Goal: Book appointment/travel/reservation

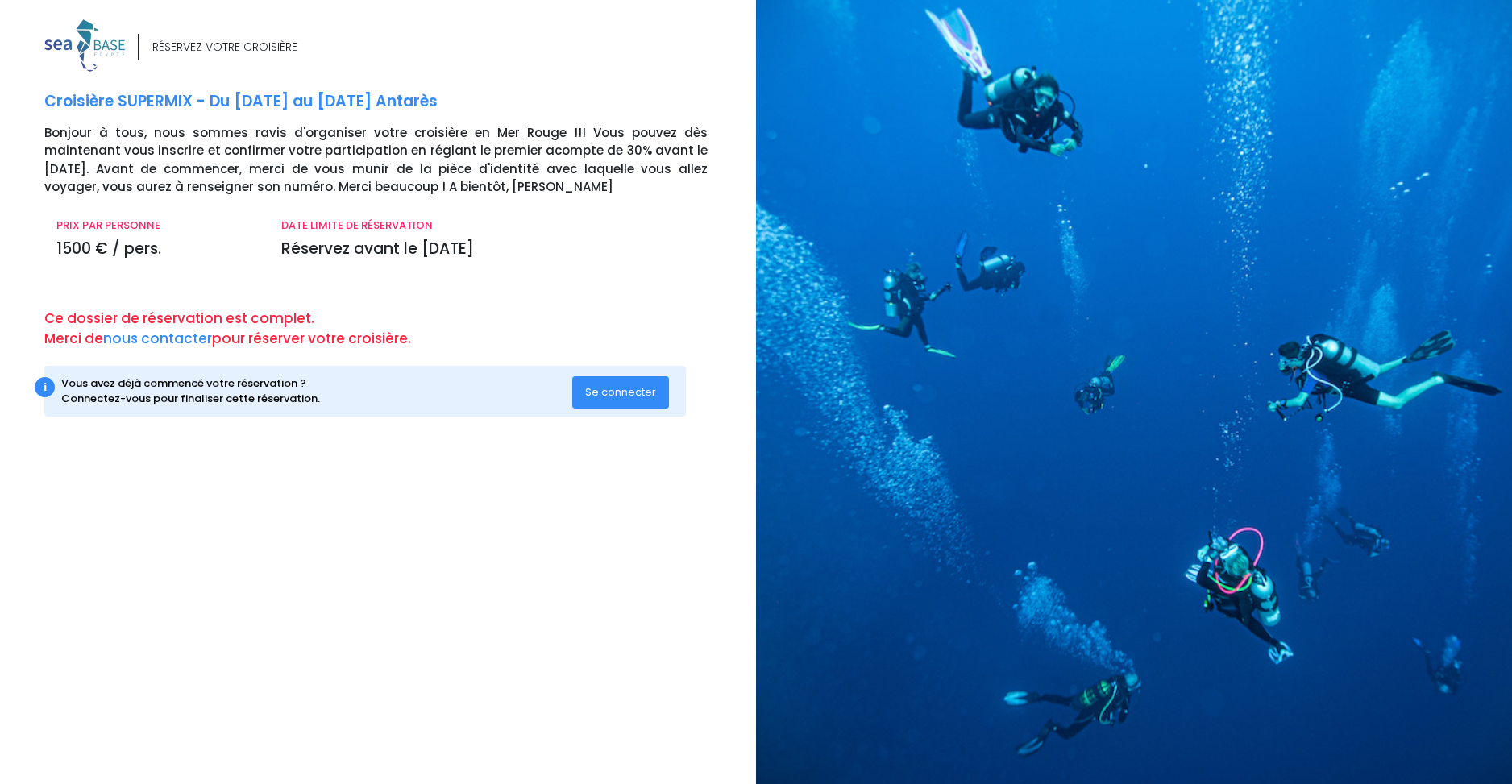
click at [634, 394] on span "Se connecter" at bounding box center [620, 392] width 71 height 15
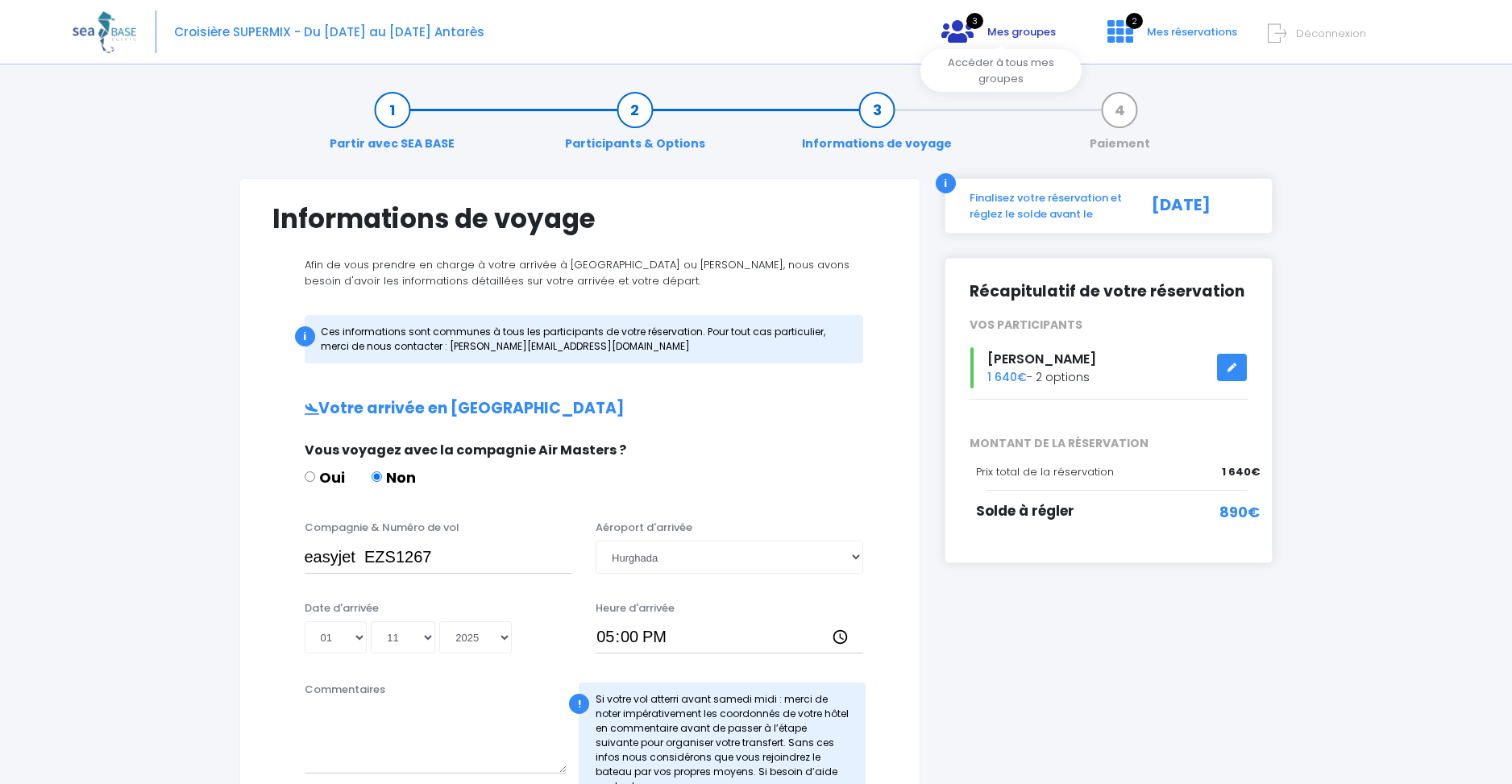
click at [1029, 36] on span "Mes groupes" at bounding box center [1021, 32] width 68 height 15
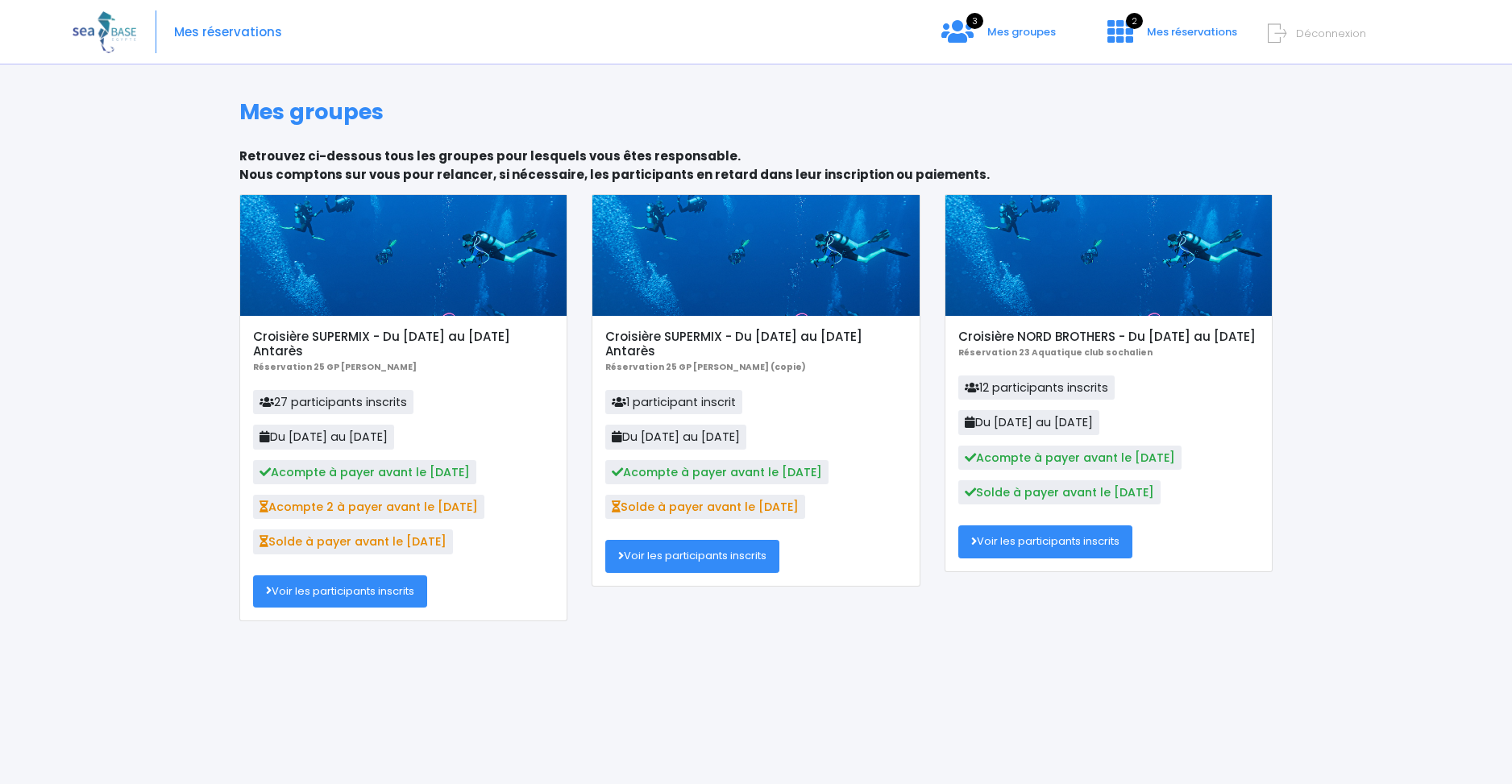
click at [319, 597] on link "Voir les participants inscrits" at bounding box center [341, 592] width 174 height 33
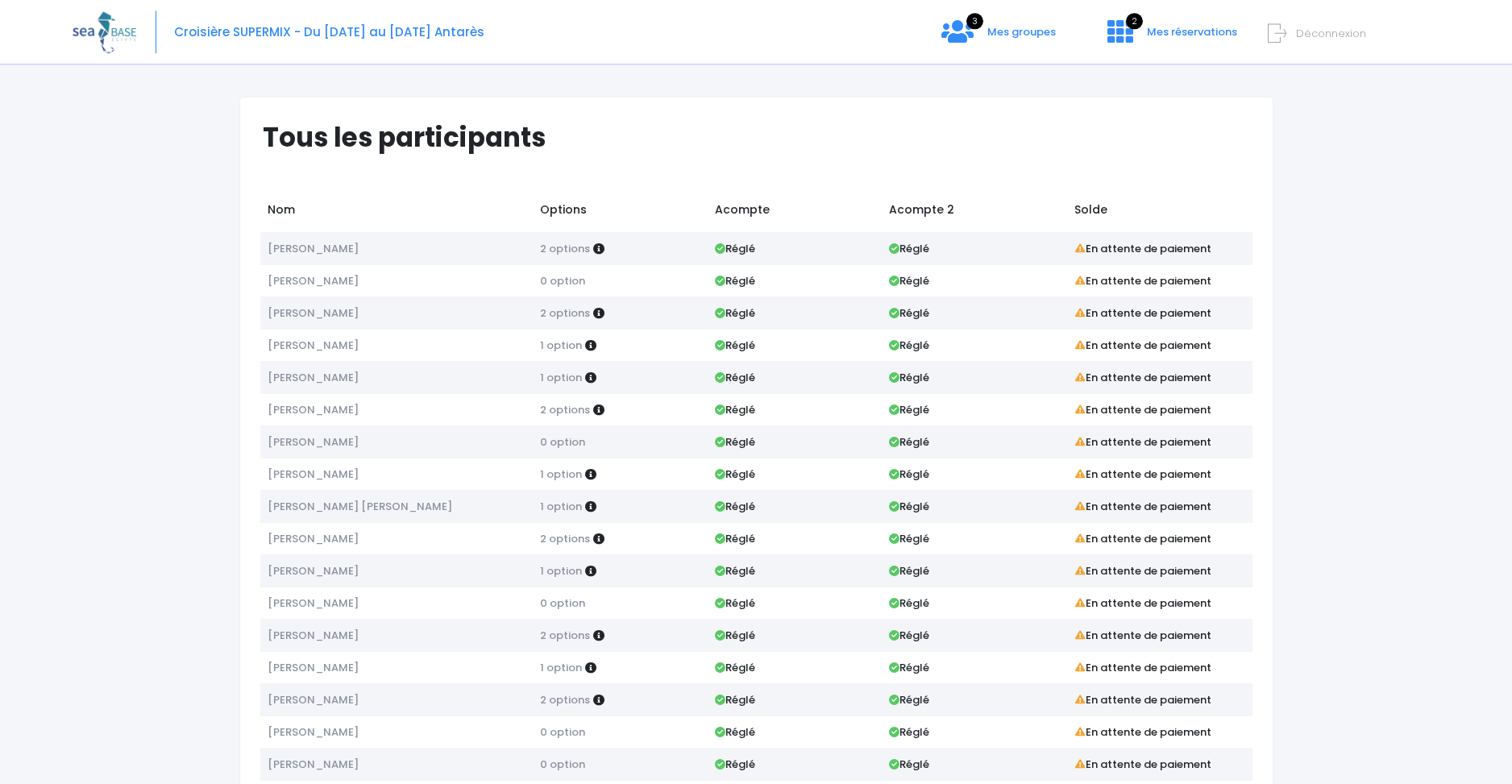
scroll to position [399, 0]
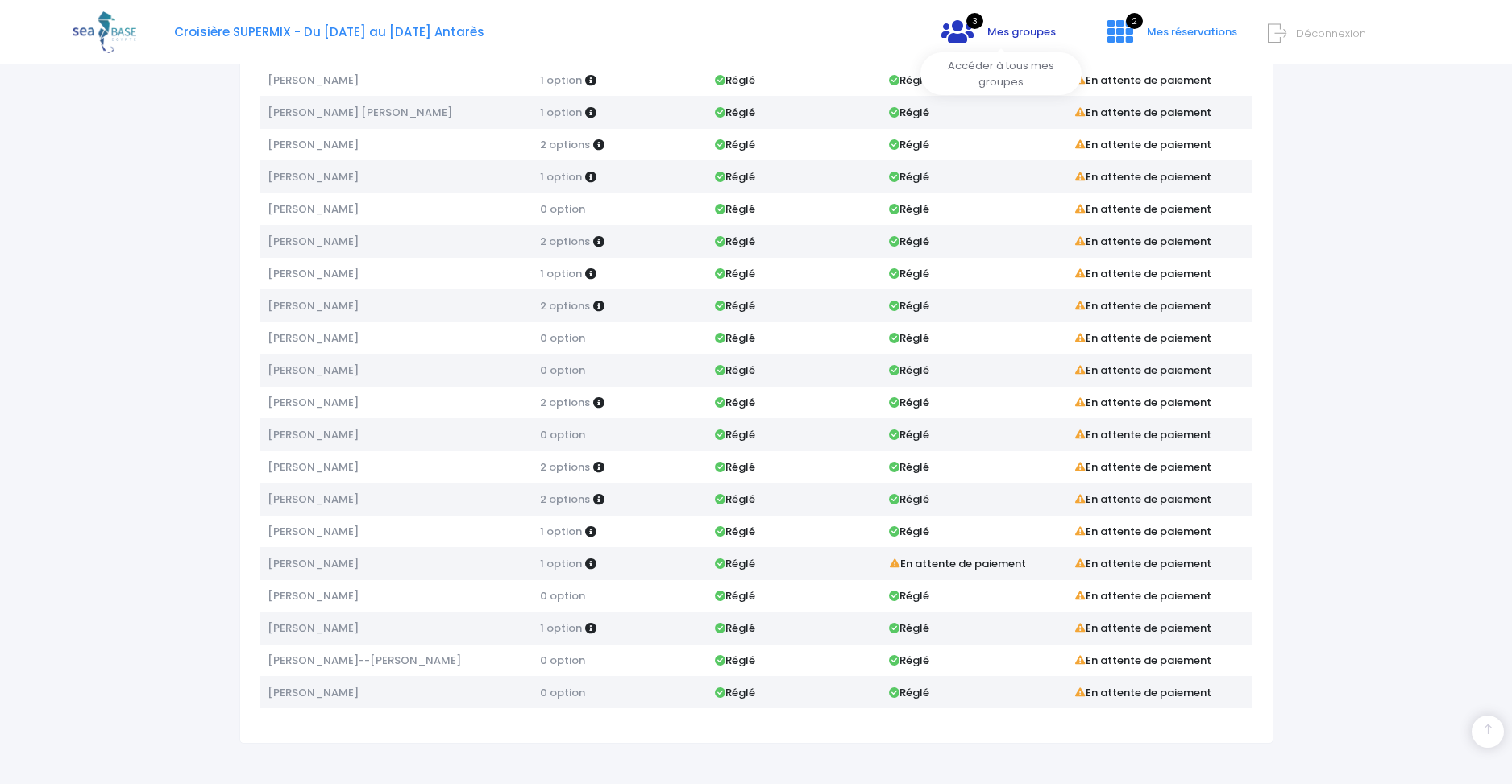
click at [1006, 25] on span "Mes groupes" at bounding box center [1021, 32] width 68 height 15
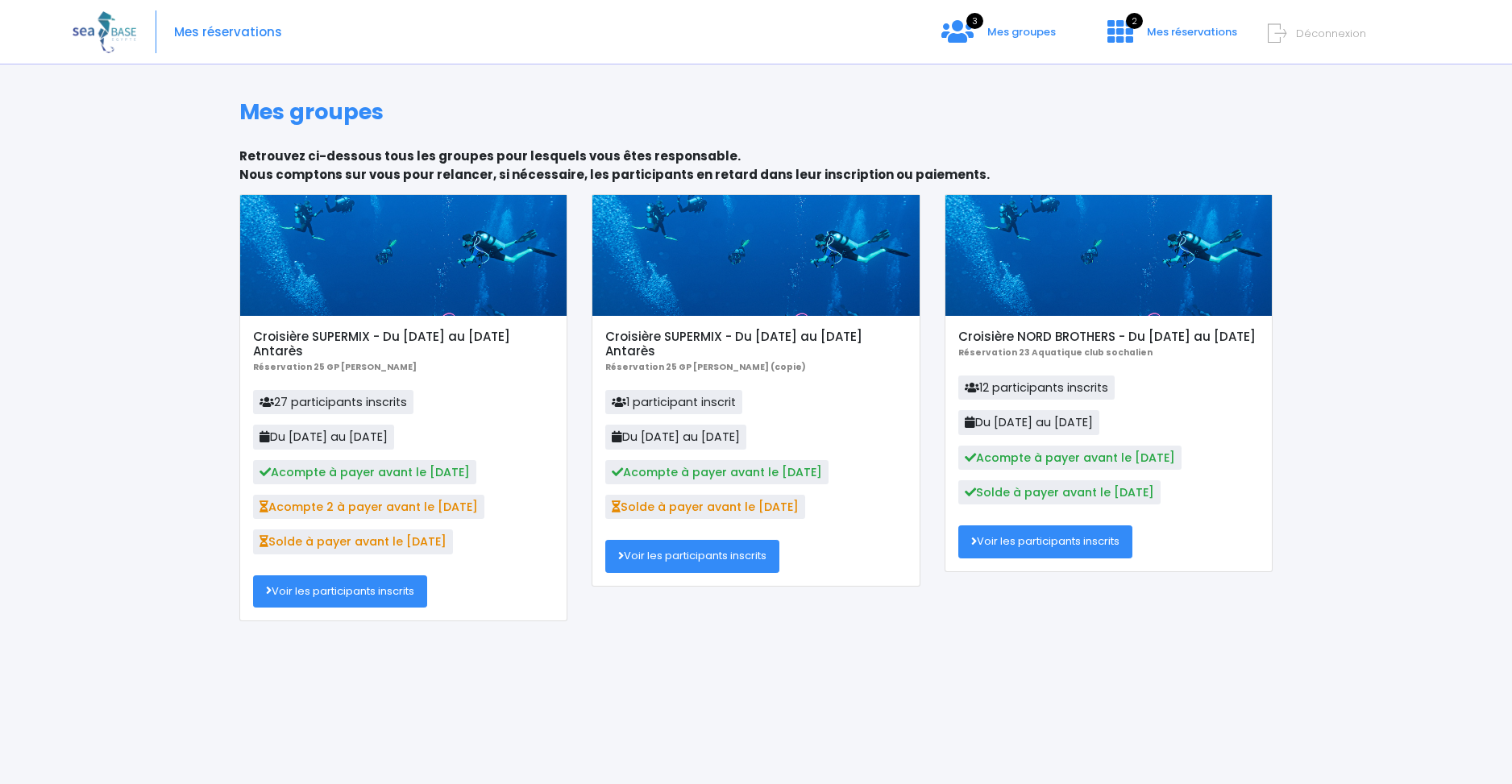
click at [685, 572] on link "Voir les participants inscrits" at bounding box center [693, 557] width 174 height 33
click at [315, 593] on link "Voir les participants inscrits" at bounding box center [341, 592] width 174 height 33
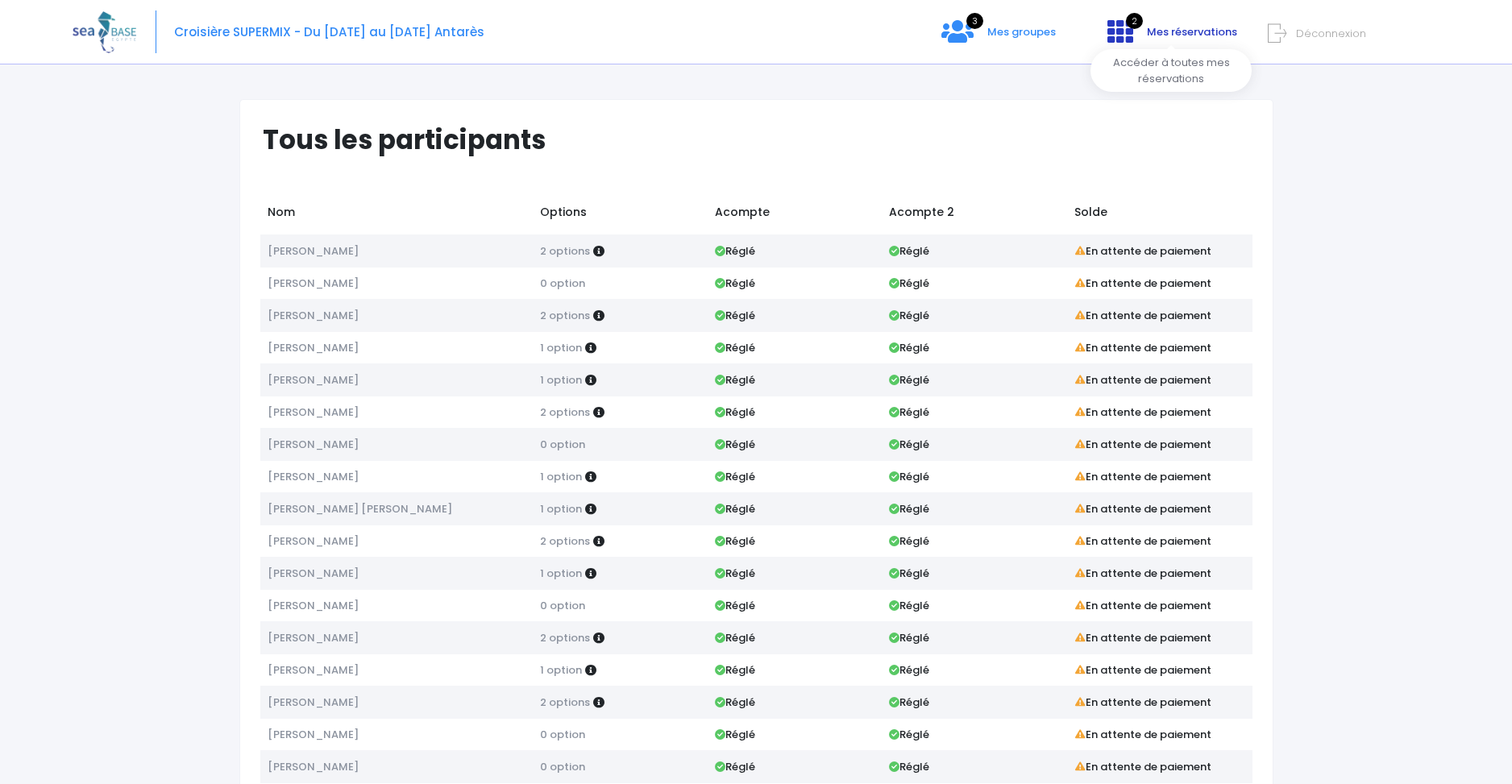
click at [1184, 33] on span "Mes réservations" at bounding box center [1192, 32] width 90 height 15
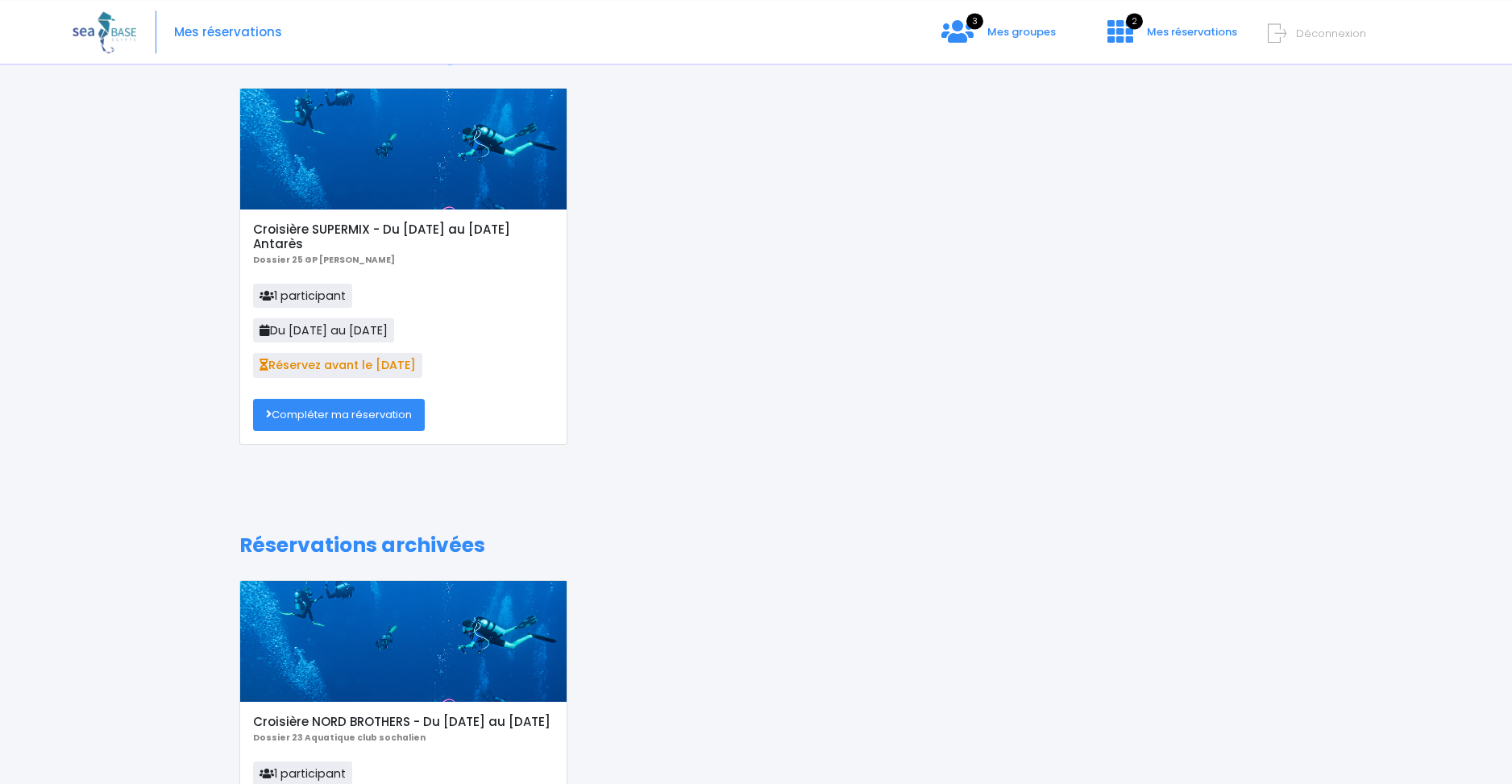
scroll to position [97, 0]
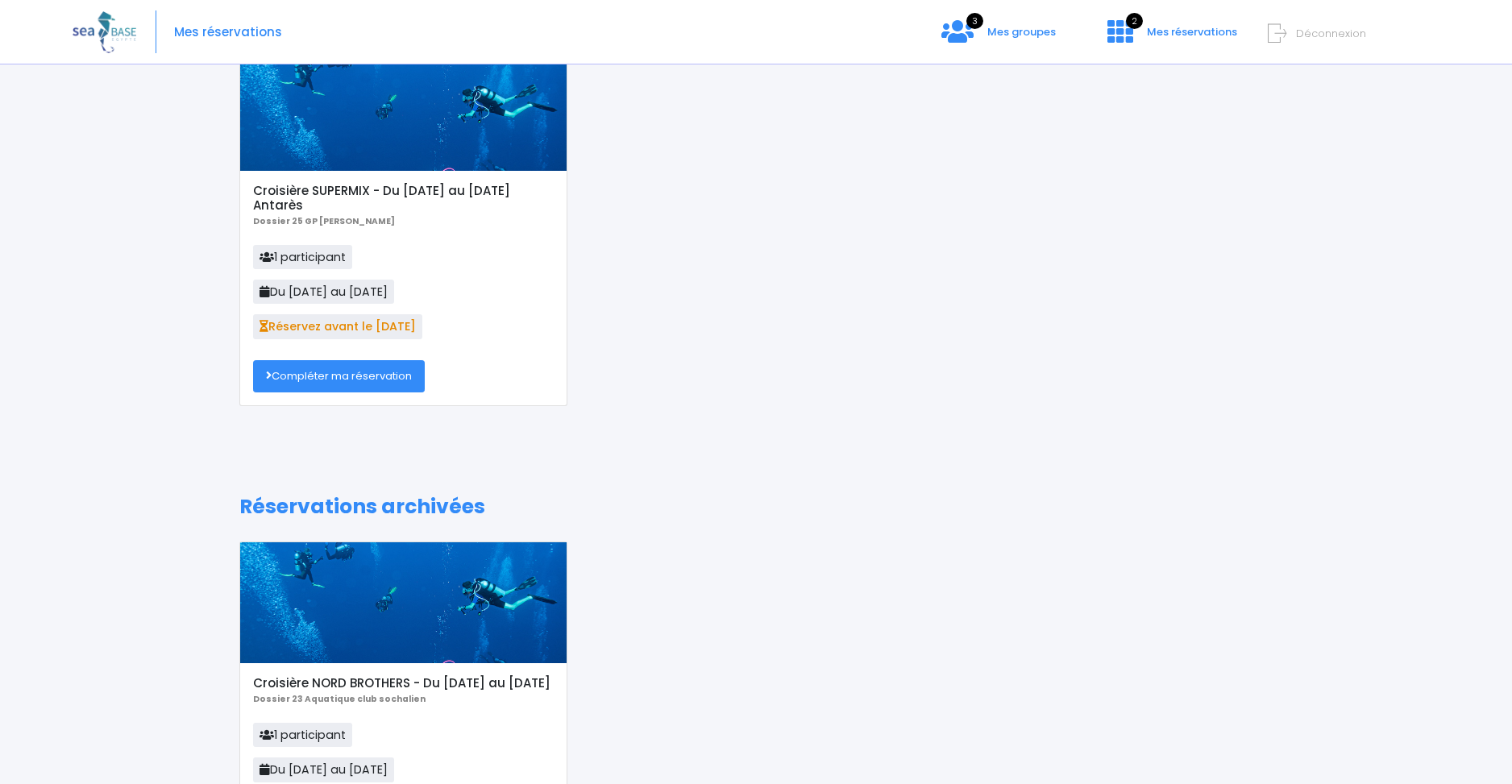
click at [342, 372] on link "Compléter ma réservation" at bounding box center [339, 377] width 172 height 33
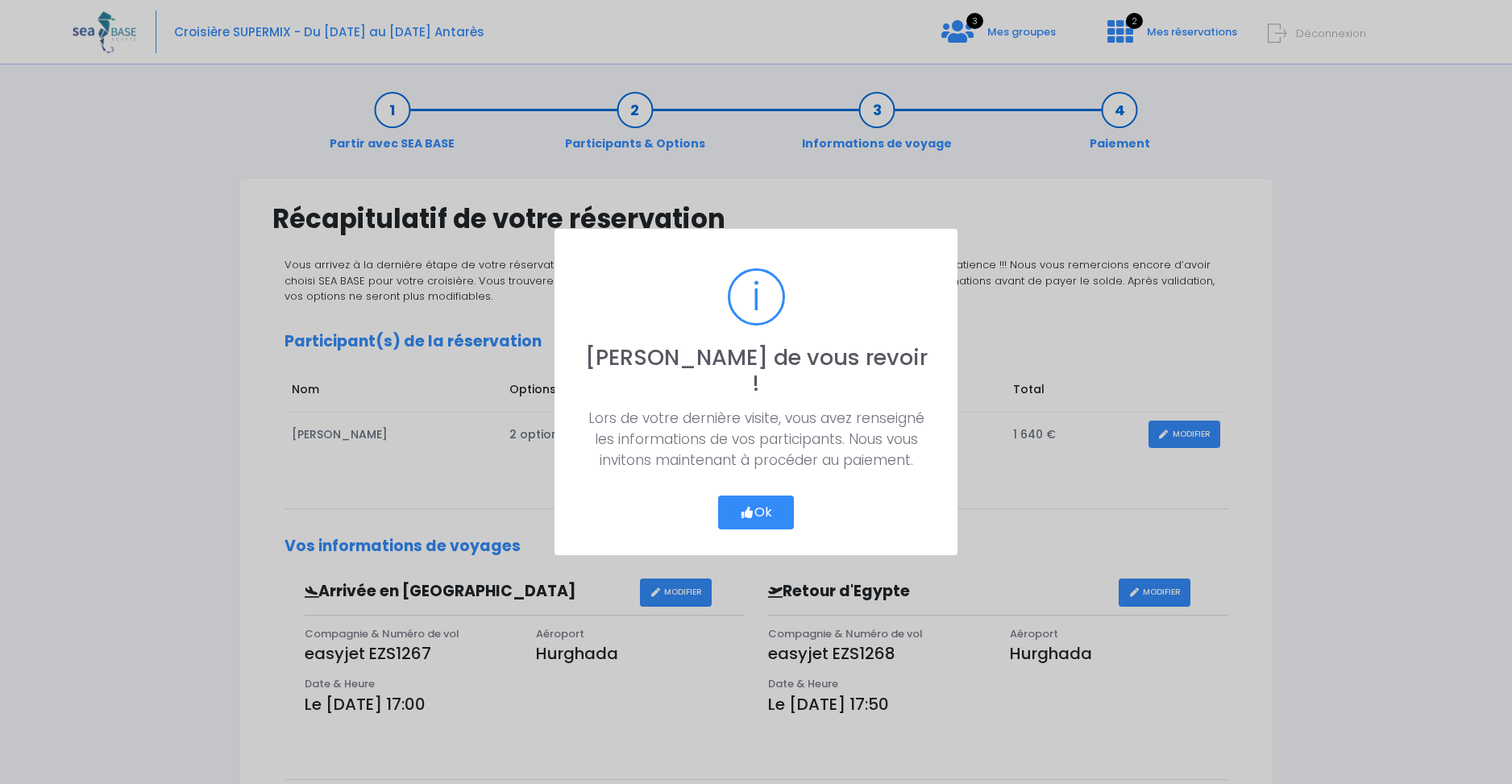
click at [768, 498] on button "Ok" at bounding box center [756, 513] width 76 height 34
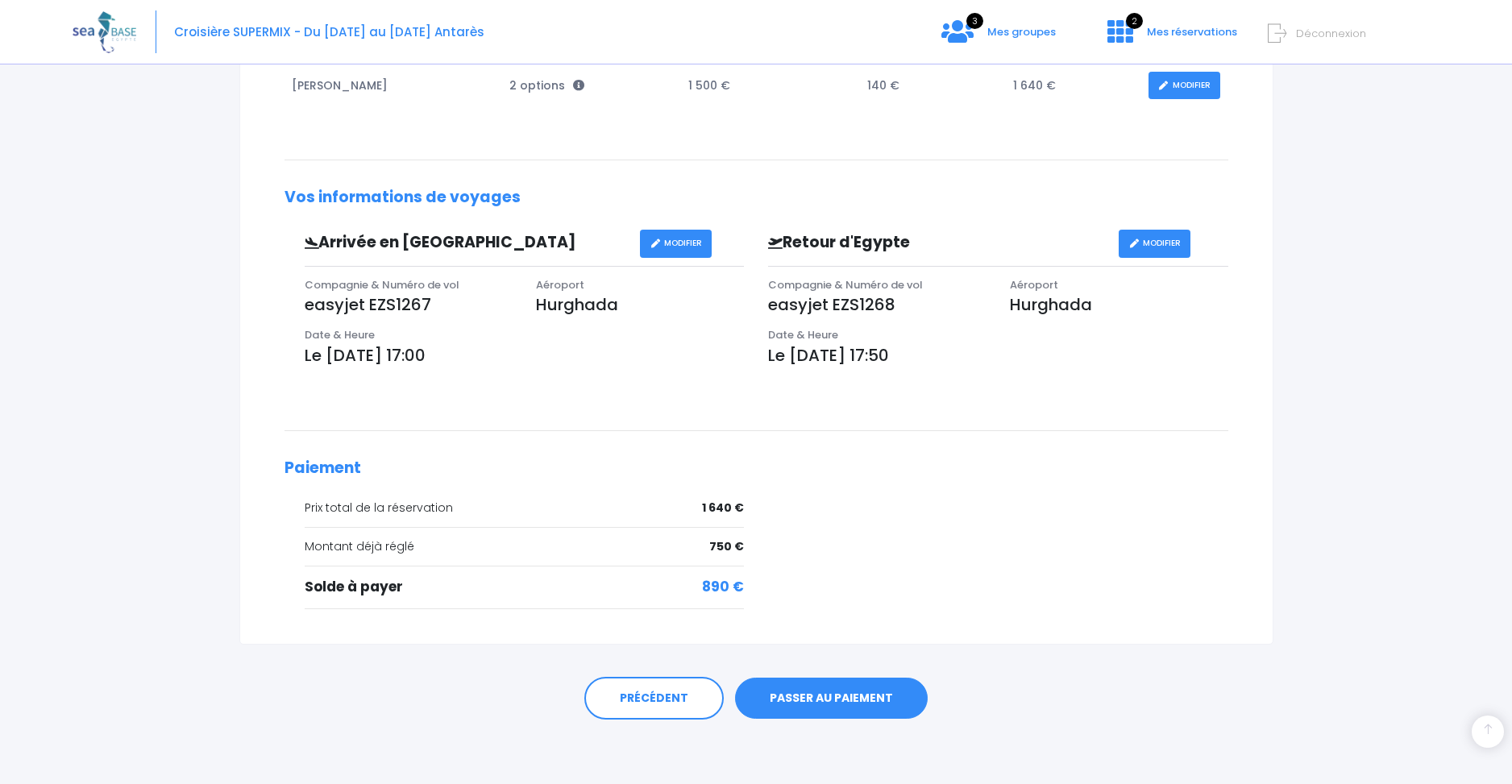
scroll to position [252, 0]
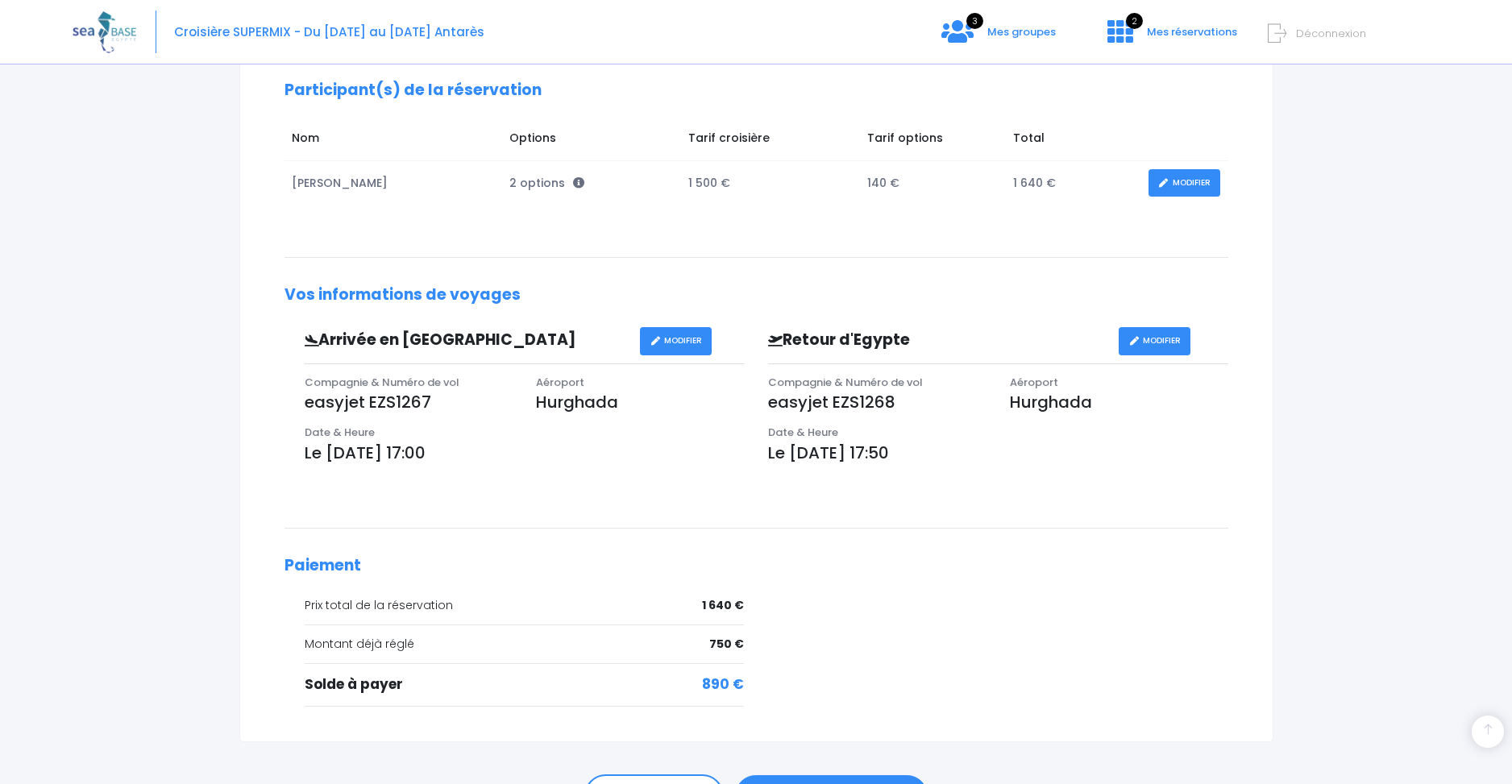
click at [859, 384] on span "Compagnie & Numéro de vol" at bounding box center [845, 382] width 155 height 15
click at [861, 385] on span "Compagnie & Numéro de vol" at bounding box center [845, 382] width 155 height 15
